Goal: Information Seeking & Learning: Learn about a topic

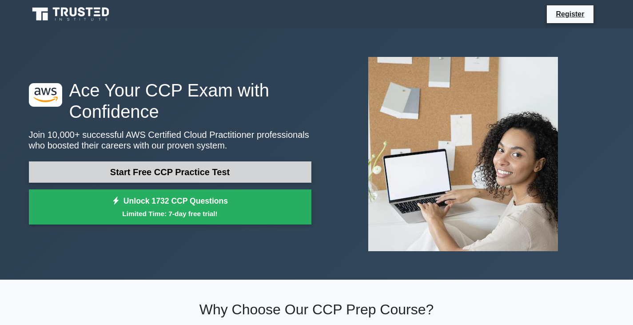
click at [195, 173] on link "Start Free CCP Practice Test" at bounding box center [170, 171] width 283 height 21
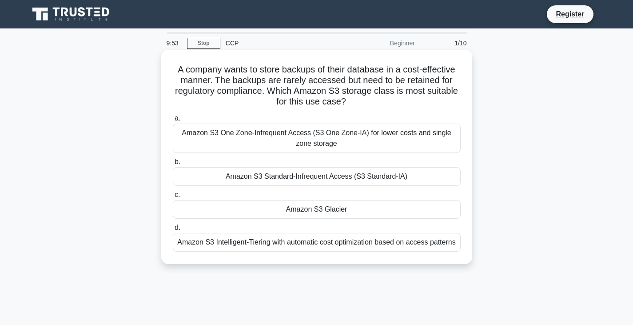
click at [334, 136] on div "Amazon S3 One Zone-Infrequent Access (S3 One Zone-IA) for lower costs and singl…" at bounding box center [317, 138] width 288 height 29
click at [173, 121] on input "a. Amazon S3 One Zone-Infrequent Access (S3 One Zone-IA) for lower costs and si…" at bounding box center [173, 119] width 0 height 6
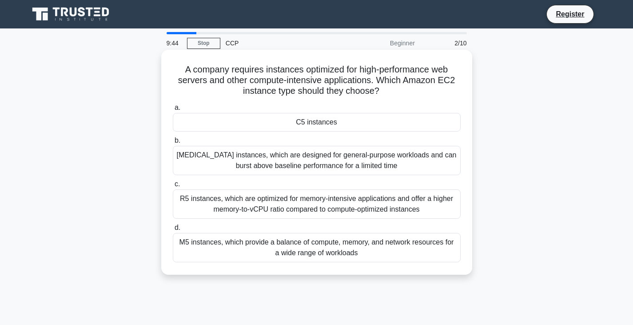
click at [352, 208] on div "R5 instances, which are optimized for memory-intensive applications and offer a…" at bounding box center [317, 203] width 288 height 29
click at [173, 187] on input "c. R5 instances, which are optimized for memory-intensive applications and offe…" at bounding box center [173, 184] width 0 height 6
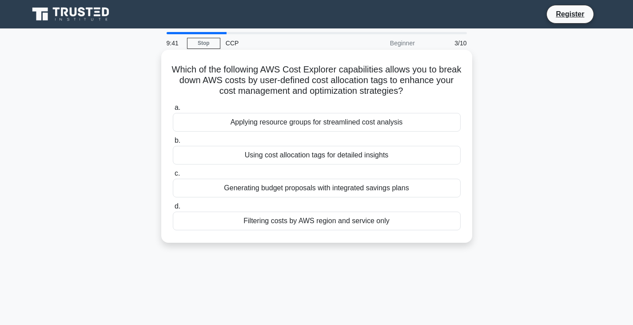
click at [353, 190] on div "Generating budget proposals with integrated savings plans" at bounding box center [317, 188] width 288 height 19
click at [173, 176] on input "c. Generating budget proposals with integrated savings plans" at bounding box center [173, 174] width 0 height 6
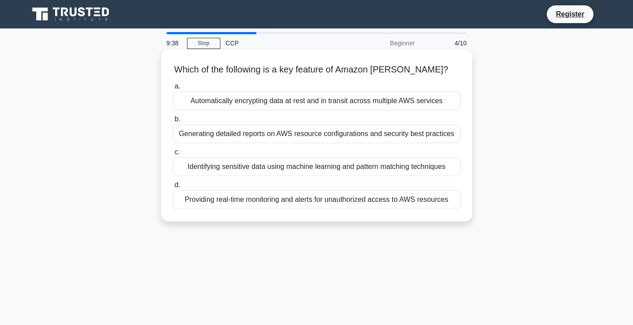
click at [332, 142] on div "Generating detailed reports on AWS resource configurations and security best pr…" at bounding box center [317, 133] width 288 height 19
click at [173, 122] on input "b. Generating detailed reports on AWS resource configurations and security best…" at bounding box center [173, 119] width 0 height 6
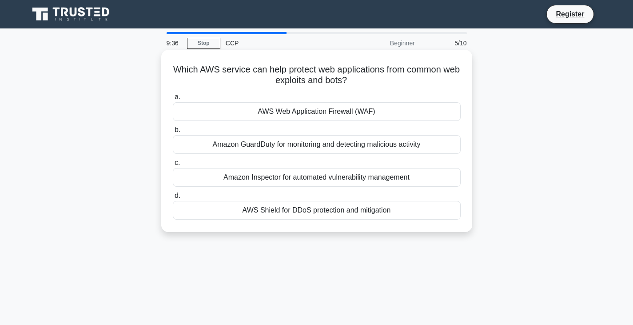
click at [348, 108] on div "AWS Web Application Firewall (WAF)" at bounding box center [317, 111] width 288 height 19
click at [173, 100] on input "a. AWS Web Application Firewall (WAF)" at bounding box center [173, 97] width 0 height 6
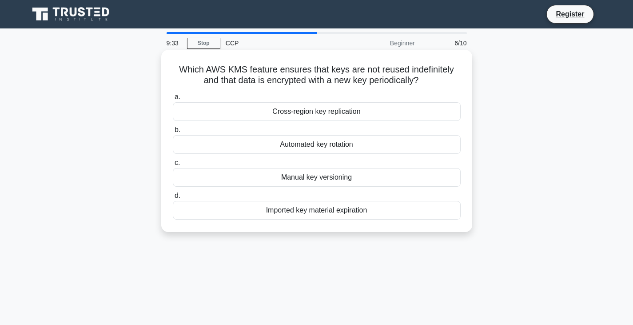
click at [323, 216] on div "Imported key material expiration" at bounding box center [317, 210] width 288 height 19
click at [173, 199] on input "d. Imported key material expiration" at bounding box center [173, 196] width 0 height 6
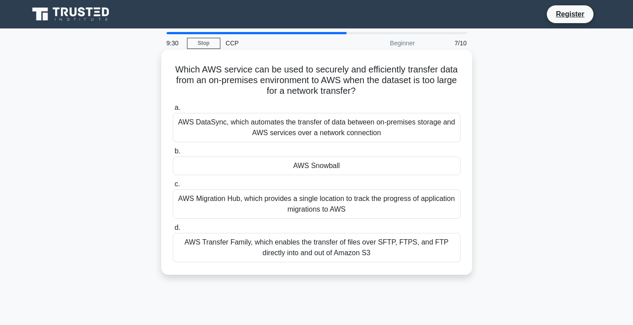
click at [326, 208] on div "AWS Migration Hub, which provides a single location to track the progress of ap…" at bounding box center [317, 203] width 288 height 29
click at [173, 187] on input "c. AWS Migration Hub, which provides a single location to track the progress of…" at bounding box center [173, 184] width 0 height 6
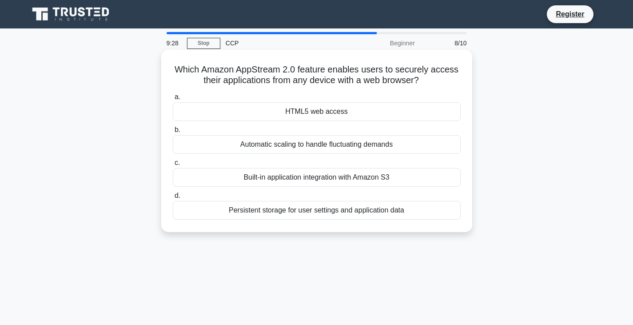
click at [332, 181] on div "Built-in application integration with Amazon S3" at bounding box center [317, 177] width 288 height 19
click at [173, 166] on input "c. Built-in application integration with Amazon S3" at bounding box center [173, 163] width 0 height 6
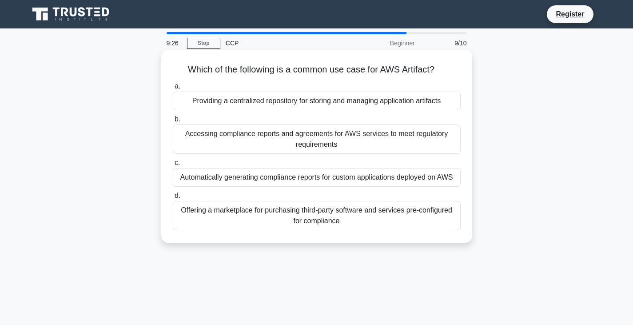
click at [330, 134] on div "Accessing compliance reports and agreements for AWS services to meet regulatory…" at bounding box center [317, 138] width 288 height 29
click at [173, 122] on input "b. Accessing compliance reports and agreements for AWS services to meet regulat…" at bounding box center [173, 119] width 0 height 6
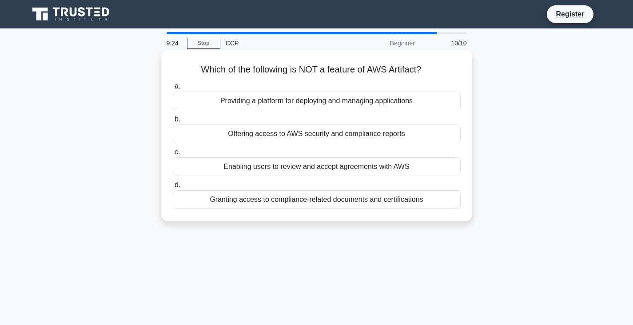
click at [323, 100] on div "Providing a platform for deploying and managing applications" at bounding box center [317, 101] width 288 height 19
click at [173, 89] on input "a. Providing a platform for deploying and managing applications" at bounding box center [173, 87] width 0 height 6
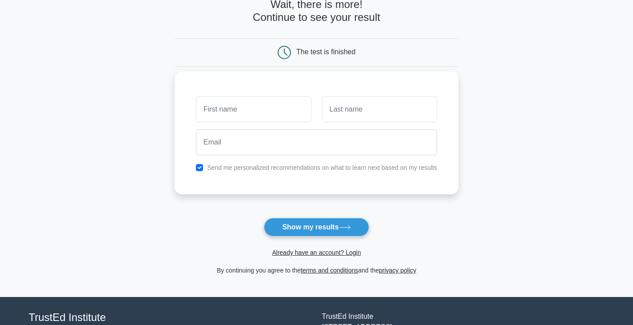
scroll to position [122, 0]
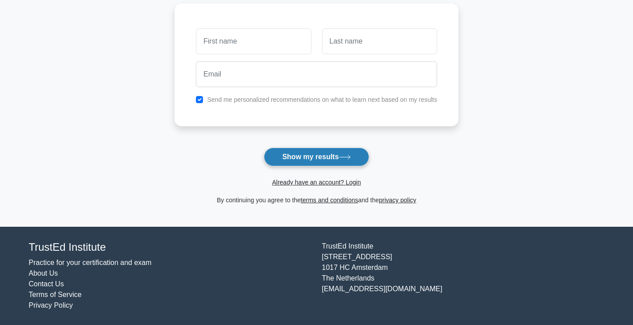
click at [317, 153] on button "Show my results" at bounding box center [316, 157] width 105 height 19
click at [432, 146] on form "Wait, there is more! Continue to see your result The test is finished and the" at bounding box center [317, 66] width 284 height 277
